Goal: Complete application form

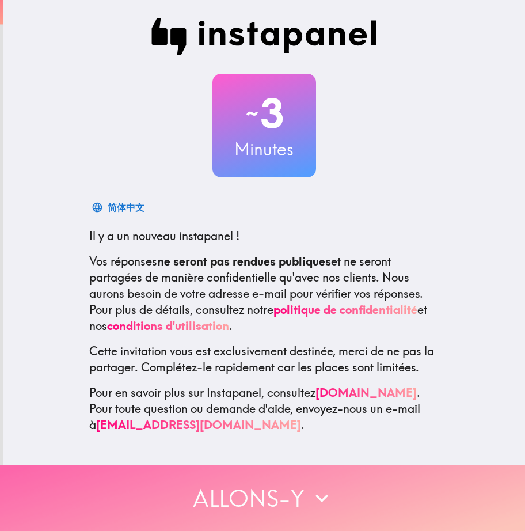
click at [221, 490] on button "Allons-y" at bounding box center [262, 498] width 525 height 66
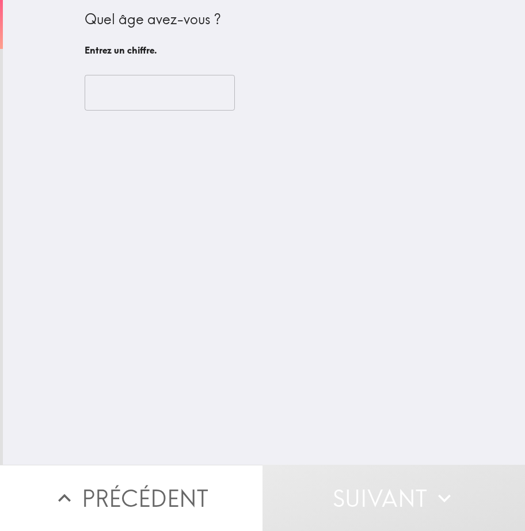
click at [127, 94] on input "number" at bounding box center [160, 93] width 150 height 36
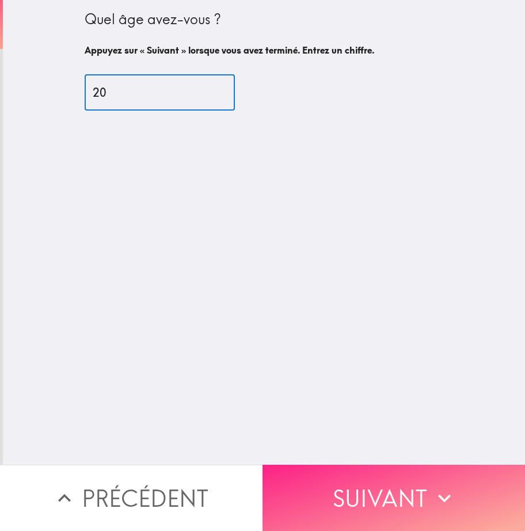
type input "20"
click at [333, 487] on button "Suivant" at bounding box center [394, 498] width 263 height 66
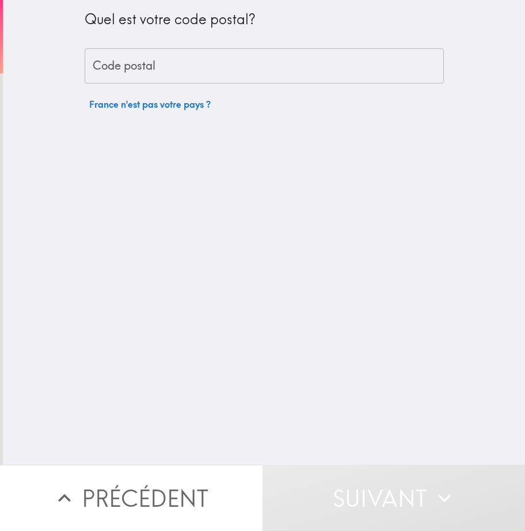
click at [146, 55] on input "Code postal" at bounding box center [264, 66] width 359 height 36
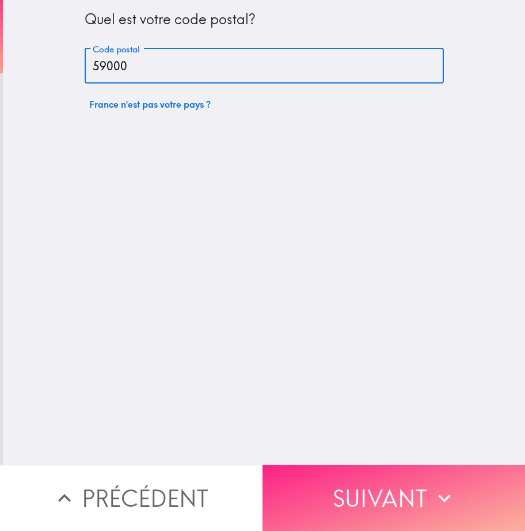
type input "59000"
click at [347, 478] on button "Suivant" at bounding box center [394, 498] width 263 height 66
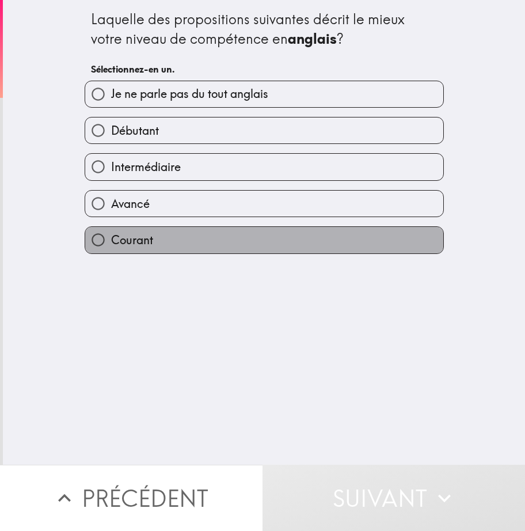
click at [112, 242] on span "Courant" at bounding box center [132, 240] width 42 height 16
click at [111, 242] on input "Courant" at bounding box center [98, 240] width 26 height 26
radio input "true"
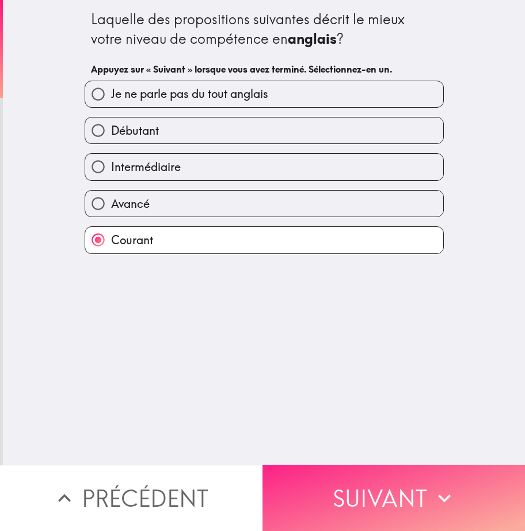
click at [390, 508] on button "Suivant" at bounding box center [394, 498] width 263 height 66
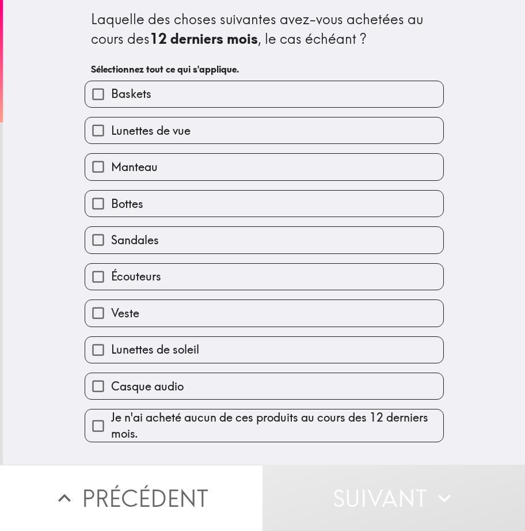
click at [172, 97] on label "Baskets" at bounding box center [264, 94] width 358 height 26
click at [111, 97] on input "Baskets" at bounding box center [98, 94] width 26 height 26
checkbox input "true"
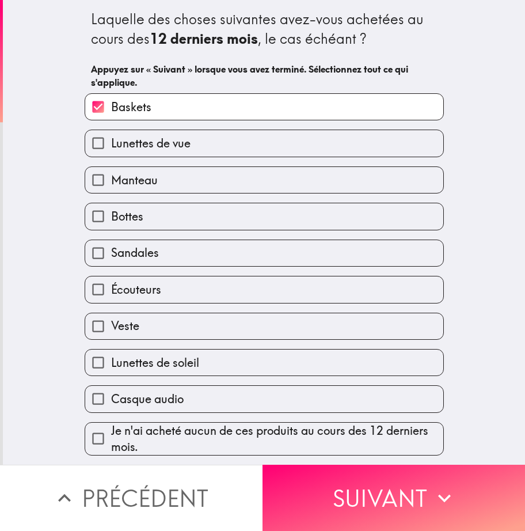
click at [167, 325] on label "Veste" at bounding box center [264, 326] width 358 height 26
click at [111, 325] on input "Veste" at bounding box center [98, 326] width 26 height 26
checkbox input "true"
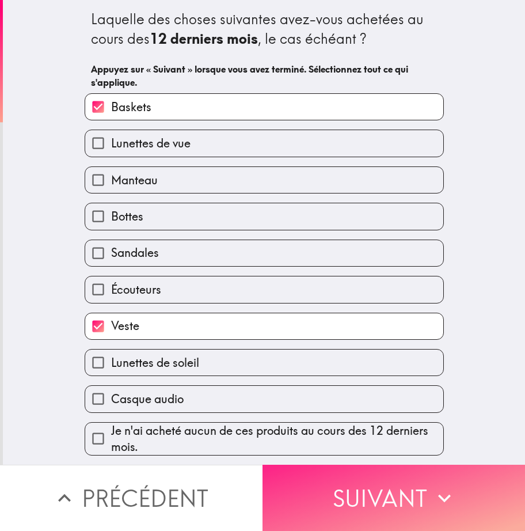
click at [295, 488] on button "Suivant" at bounding box center [394, 498] width 263 height 66
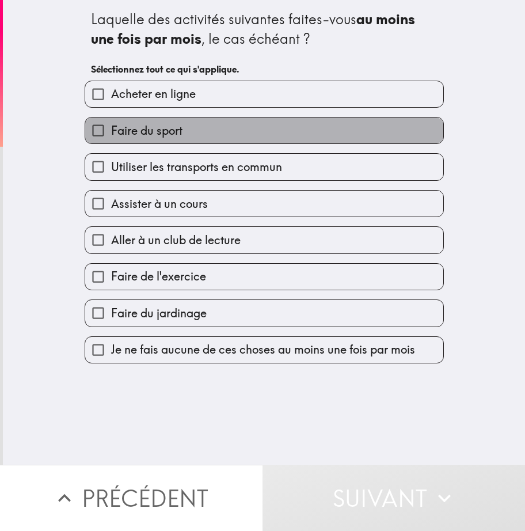
click at [157, 136] on span "Faire du sport" at bounding box center [146, 131] width 71 height 16
click at [111, 136] on input "Faire du sport" at bounding box center [98, 130] width 26 height 26
checkbox input "true"
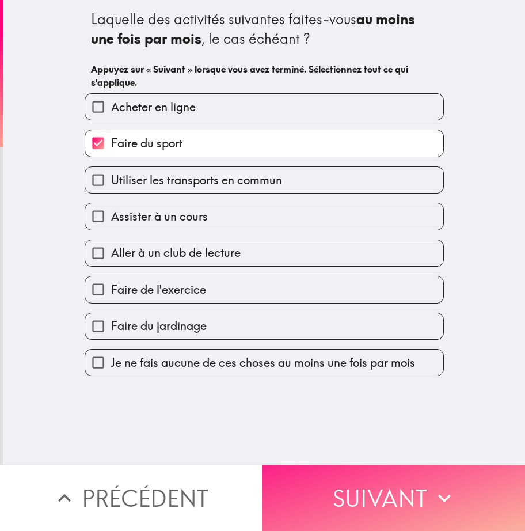
click at [332, 498] on button "Suivant" at bounding box center [394, 498] width 263 height 66
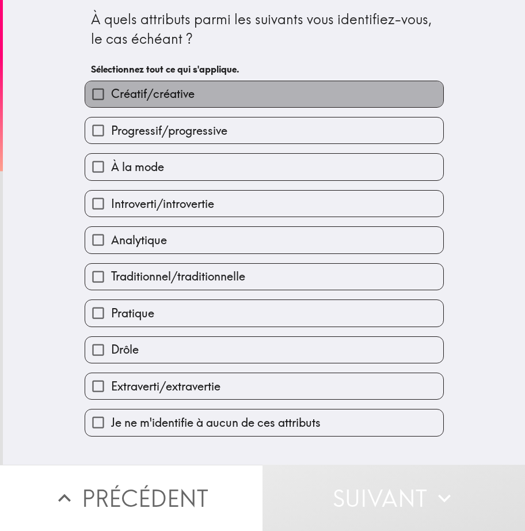
click at [128, 93] on span "Créatif/créative" at bounding box center [152, 94] width 83 height 16
click at [111, 93] on input "Créatif/créative" at bounding box center [98, 94] width 26 height 26
checkbox input "true"
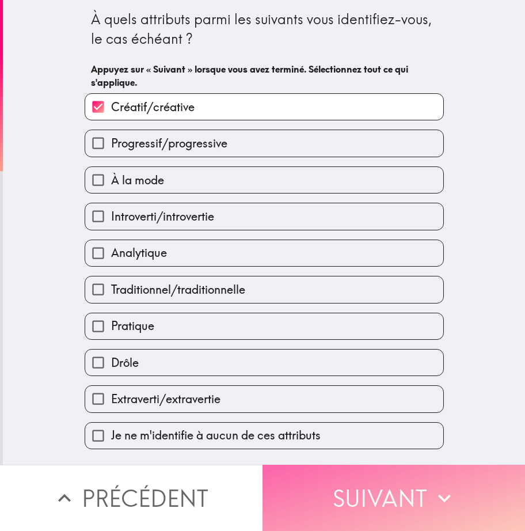
click at [385, 483] on button "Suivant" at bounding box center [394, 498] width 263 height 66
